Goal: Information Seeking & Learning: Compare options

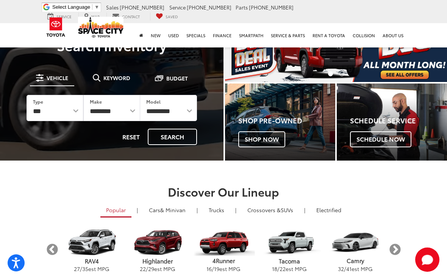
scroll to position [60, 0]
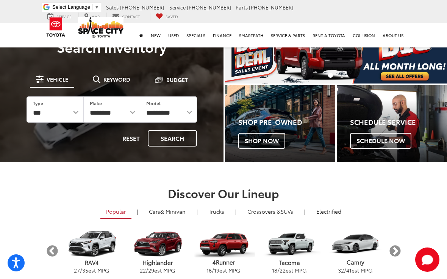
click at [220, 211] on link "Trucks" at bounding box center [216, 211] width 27 height 13
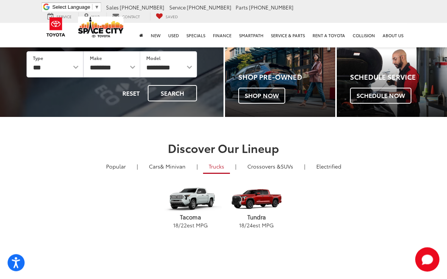
scroll to position [105, 0]
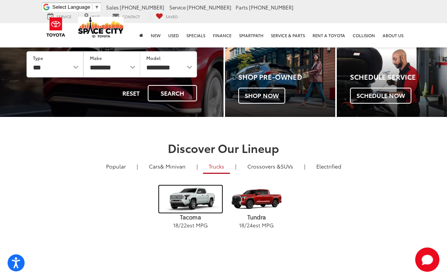
click at [198, 207] on img "carousel" at bounding box center [190, 198] width 63 height 27
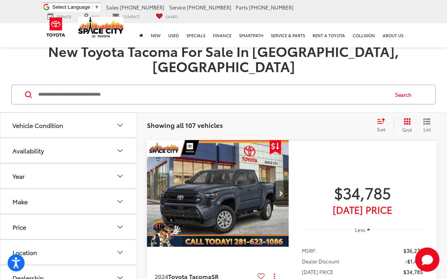
scroll to position [46, 0]
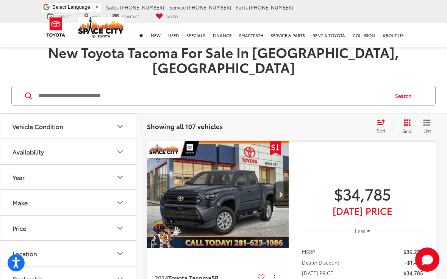
click at [122, 114] on button "Vehicle Condition" at bounding box center [68, 126] width 136 height 25
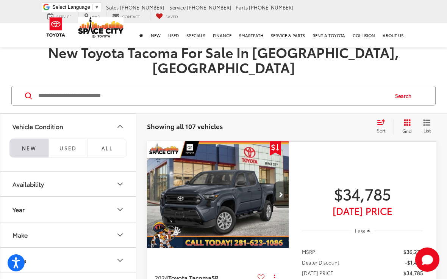
click at [32, 138] on li "NEW" at bounding box center [28, 147] width 39 height 19
click at [119, 197] on button "Year" at bounding box center [68, 209] width 136 height 25
click at [111, 221] on input "****" at bounding box center [99, 228] width 48 height 15
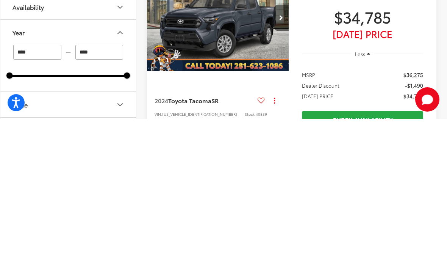
click at [124, 252] on button "Make" at bounding box center [68, 264] width 136 height 25
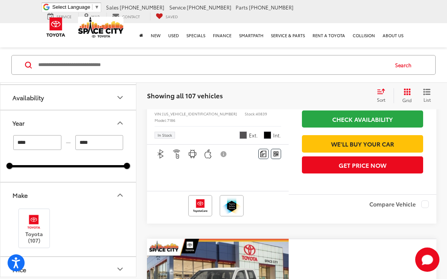
scroll to position [59, 0]
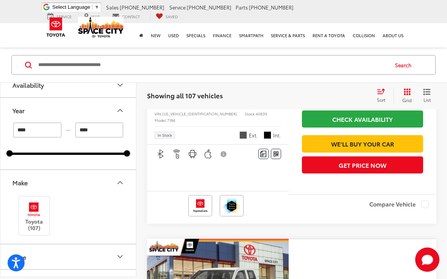
click at [39, 208] on img at bounding box center [34, 209] width 21 height 18
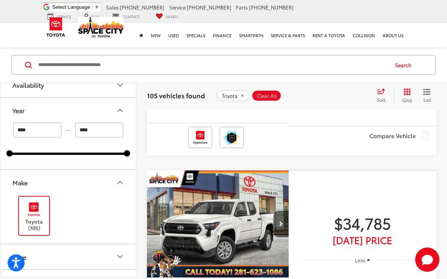
scroll to position [290, 0]
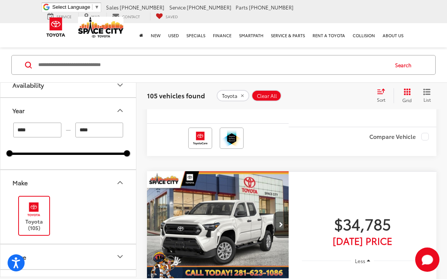
click at [96, 244] on button "Price" at bounding box center [68, 256] width 136 height 25
click at [118, 128] on input "****" at bounding box center [99, 129] width 48 height 15
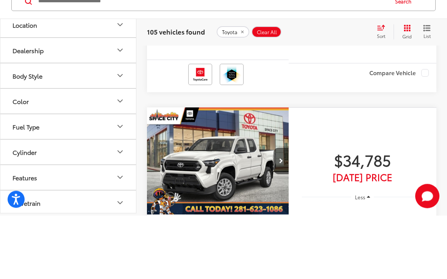
scroll to position [299, 0]
click at [120, 160] on icon "Color" at bounding box center [120, 164] width 9 height 9
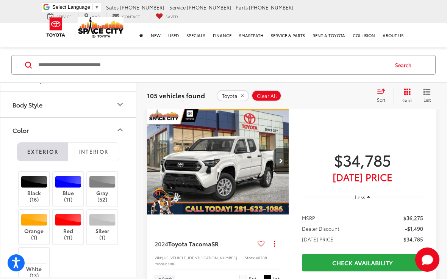
scroll to position [336, 0]
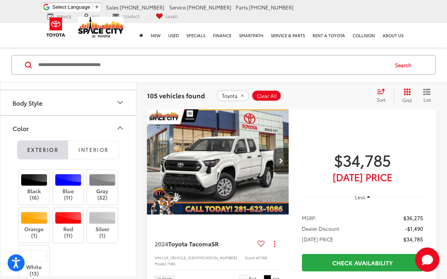
click at [41, 261] on label "White (13)" at bounding box center [34, 262] width 31 height 27
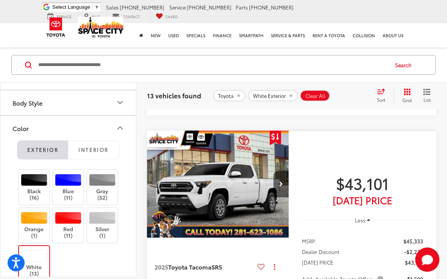
scroll to position [346, 0]
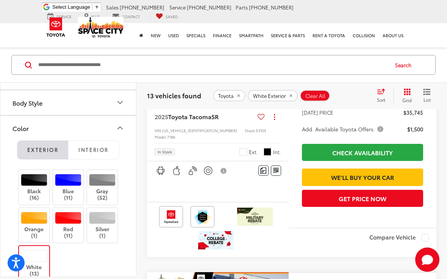
scroll to position [1337, 0]
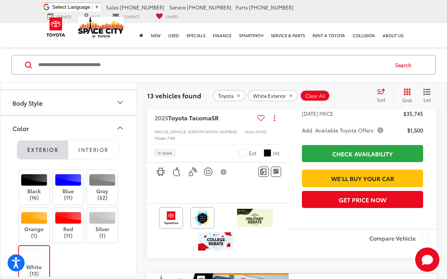
click at [124, 99] on icon "Body Style" at bounding box center [120, 102] width 9 height 9
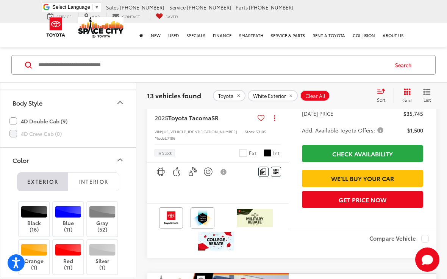
click at [38, 119] on label "4D Double Cab (9)" at bounding box center [38, 120] width 58 height 13
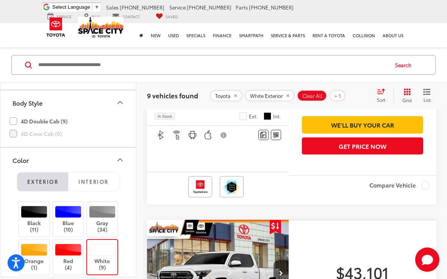
scroll to position [242, 0]
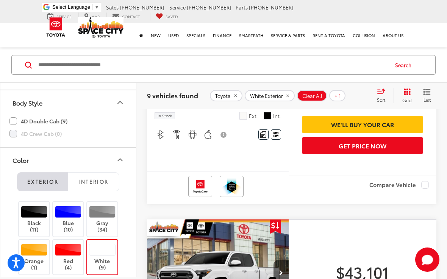
click at [52, 175] on li "Exterior" at bounding box center [42, 181] width 51 height 19
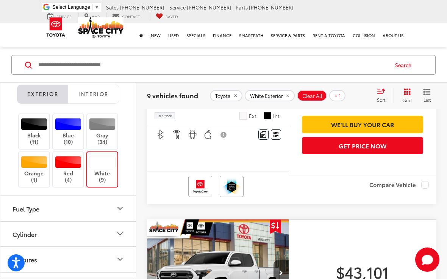
scroll to position [408, 0]
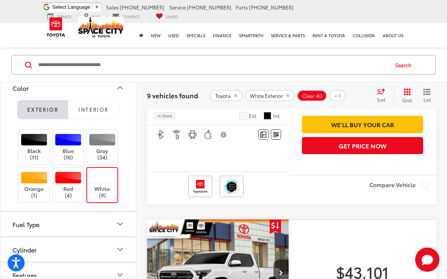
click at [105, 110] on span "Interior" at bounding box center [93, 109] width 30 height 7
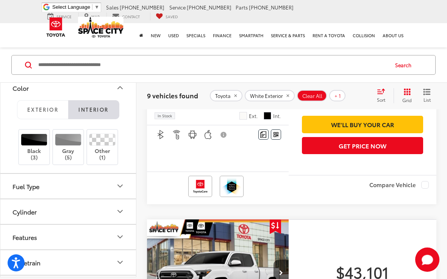
click at [39, 138] on div at bounding box center [34, 139] width 27 height 12
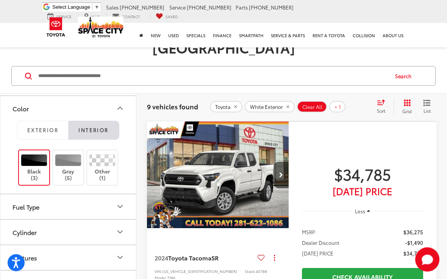
scroll to position [61, 0]
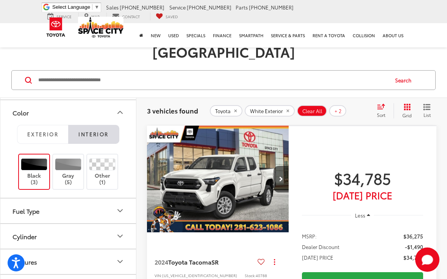
click at [73, 158] on div at bounding box center [68, 164] width 27 height 12
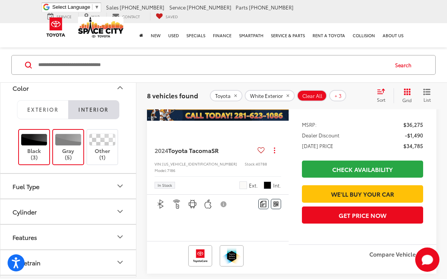
scroll to position [176, 0]
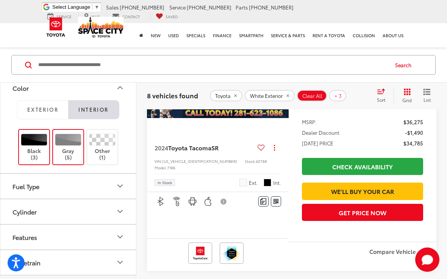
click at [123, 179] on button "Fuel Type" at bounding box center [68, 185] width 136 height 25
click at [50, 199] on label "Gasoline (8)" at bounding box center [68, 205] width 116 height 13
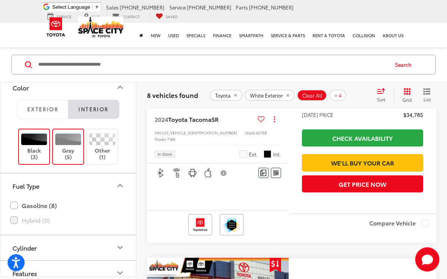
scroll to position [219, 0]
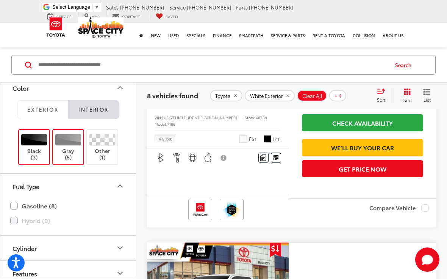
click at [108, 242] on button "Cylinder" at bounding box center [68, 247] width 136 height 25
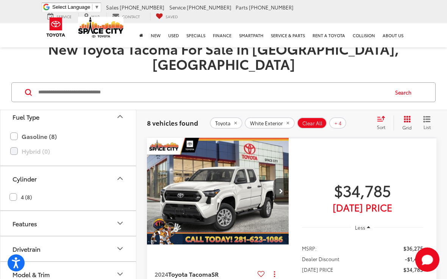
scroll to position [512, 0]
click at [88, 192] on div "4 (8)" at bounding box center [68, 198] width 118 height 13
click at [28, 192] on label "4 (8)" at bounding box center [20, 198] width 22 height 13
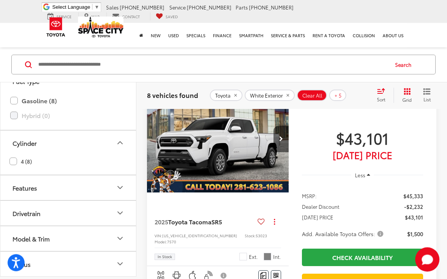
scroll to position [374, 0]
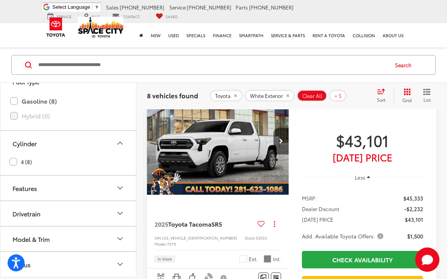
click at [284, 154] on button "Next image" at bounding box center [281, 141] width 15 height 27
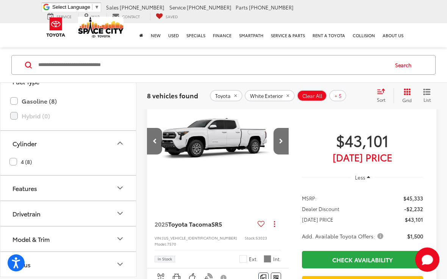
click at [284, 151] on button "Next image" at bounding box center [281, 141] width 15 height 27
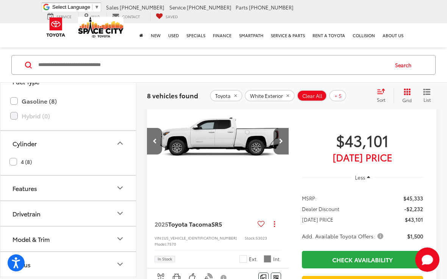
scroll to position [0, 286]
click at [284, 154] on button "Next image" at bounding box center [281, 141] width 15 height 27
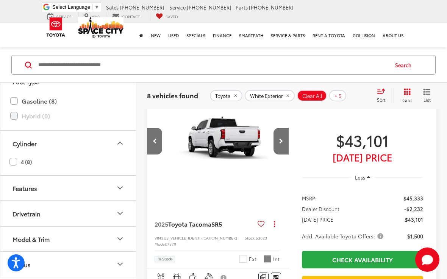
click at [285, 152] on button "Next image" at bounding box center [281, 141] width 15 height 27
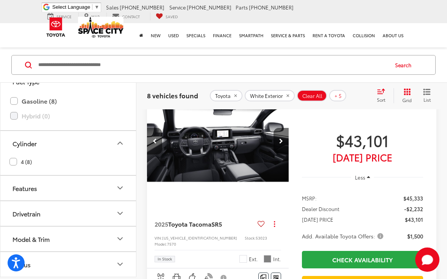
scroll to position [0, 572]
click at [284, 152] on button "Next image" at bounding box center [281, 141] width 15 height 27
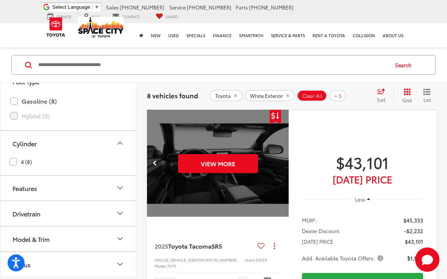
scroll to position [347, 0]
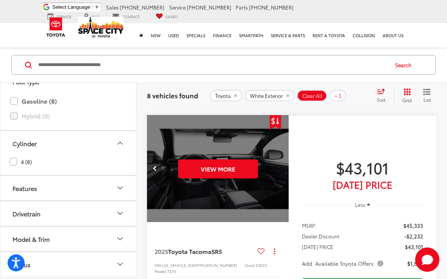
click at [252, 178] on button "View More" at bounding box center [218, 168] width 80 height 19
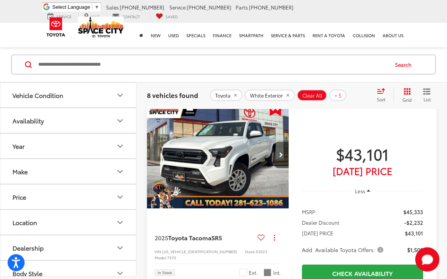
scroll to position [360, 0]
